Goal: Use online tool/utility: Utilize a website feature to perform a specific function

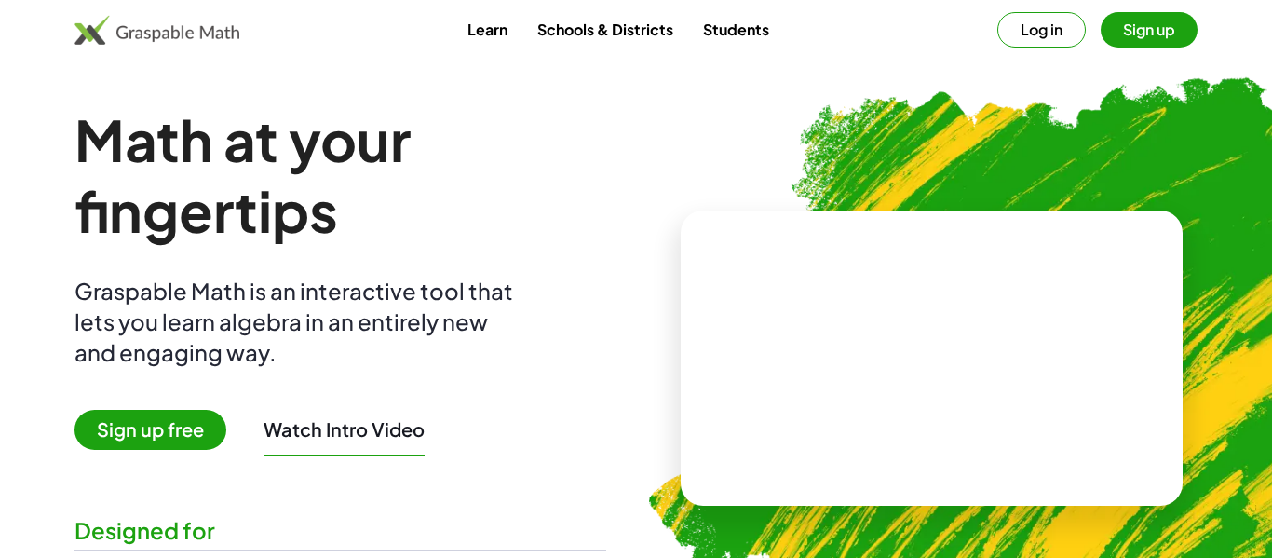
click at [1137, 46] on button "Sign up" at bounding box center [1148, 29] width 97 height 35
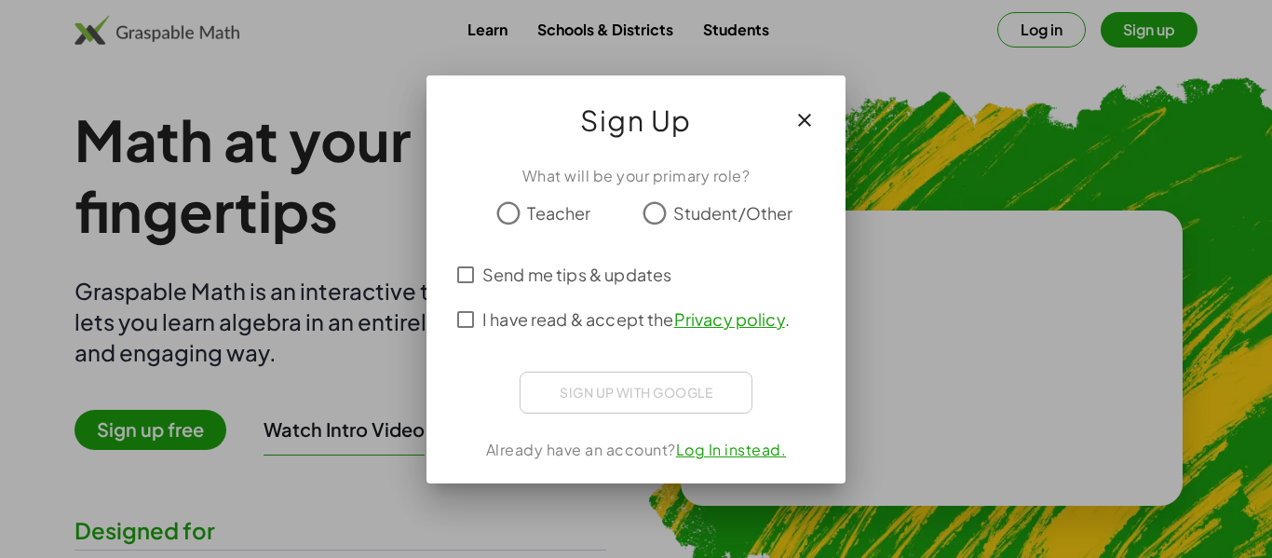
click at [800, 130] on icon "button" at bounding box center [804, 120] width 22 height 22
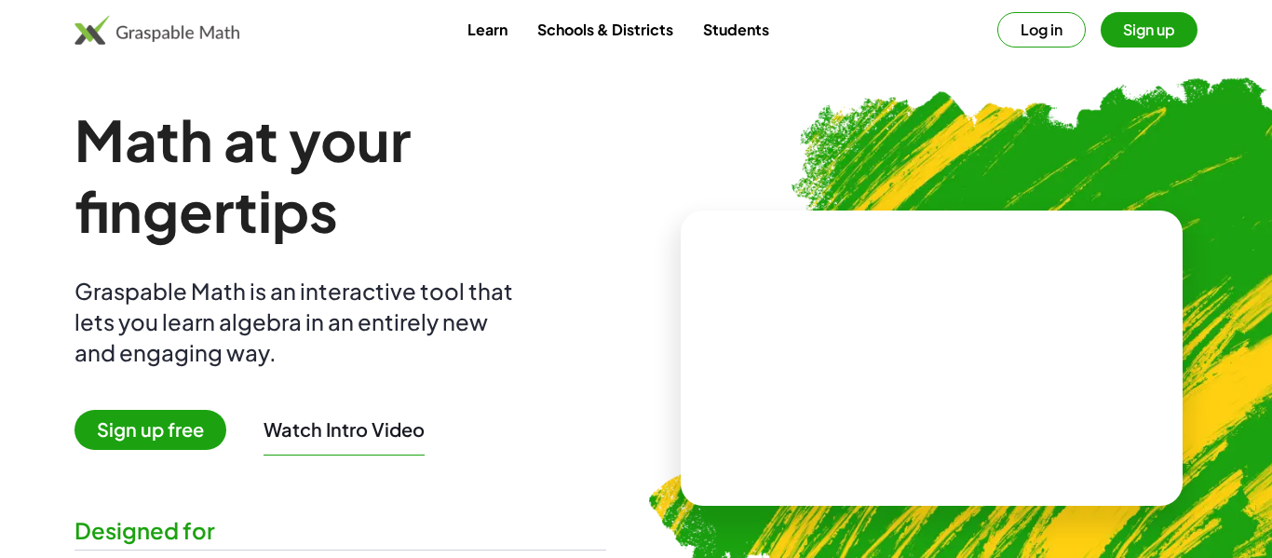
click at [1038, 30] on button "Log in" at bounding box center [1041, 29] width 88 height 35
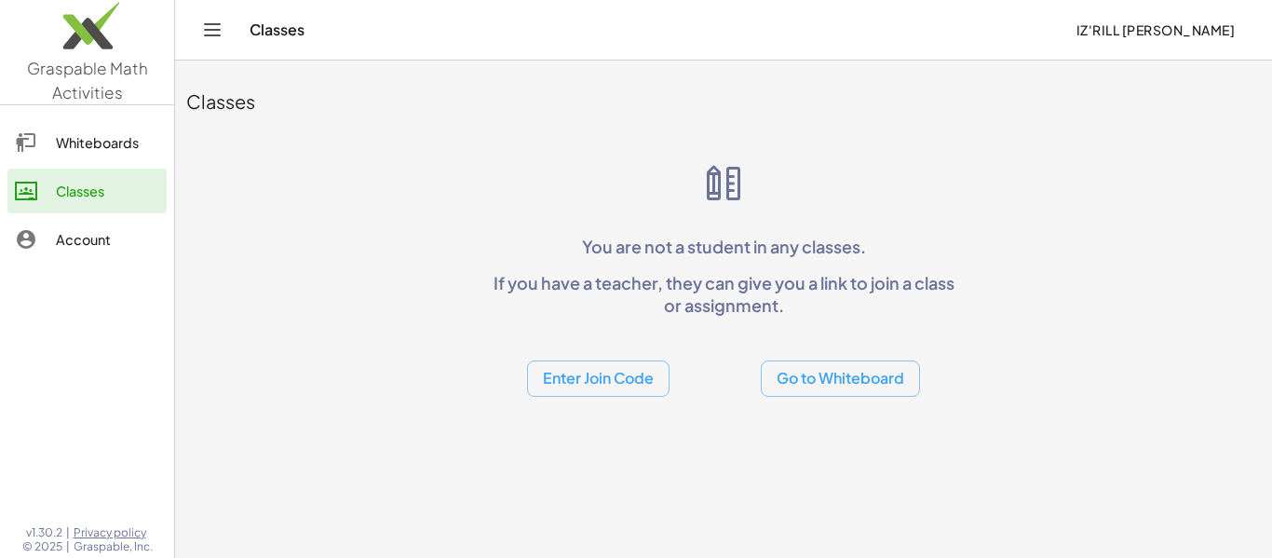
click at [842, 378] on button "Go to Whiteboard" at bounding box center [840, 378] width 159 height 36
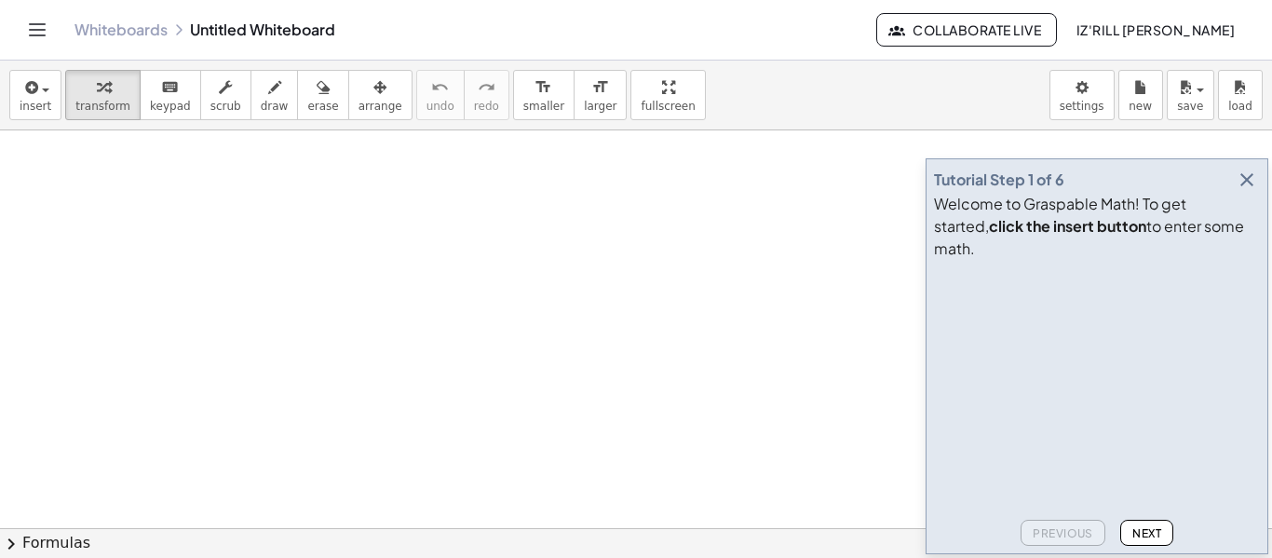
click at [1146, 522] on button "Next" at bounding box center [1146, 532] width 53 height 26
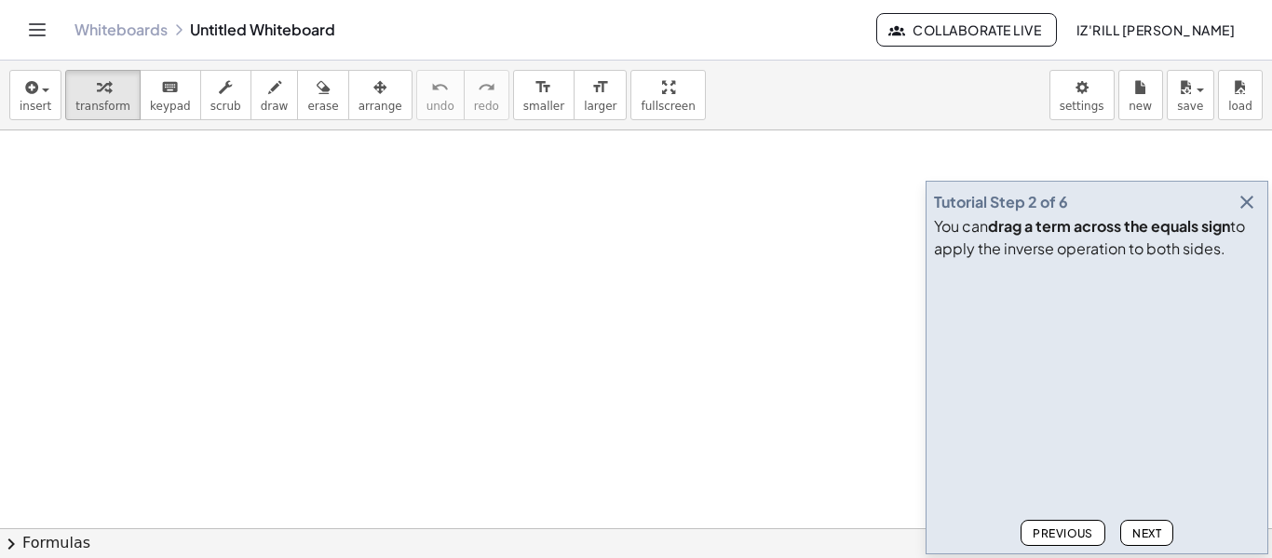
click at [1146, 522] on button "Next" at bounding box center [1146, 532] width 53 height 26
click at [1142, 521] on button "Next" at bounding box center [1146, 532] width 53 height 26
click at [1139, 534] on span "Next" at bounding box center [1146, 533] width 29 height 14
click at [1139, 535] on span "Next" at bounding box center [1146, 533] width 29 height 14
